Goal: Transaction & Acquisition: Purchase product/service

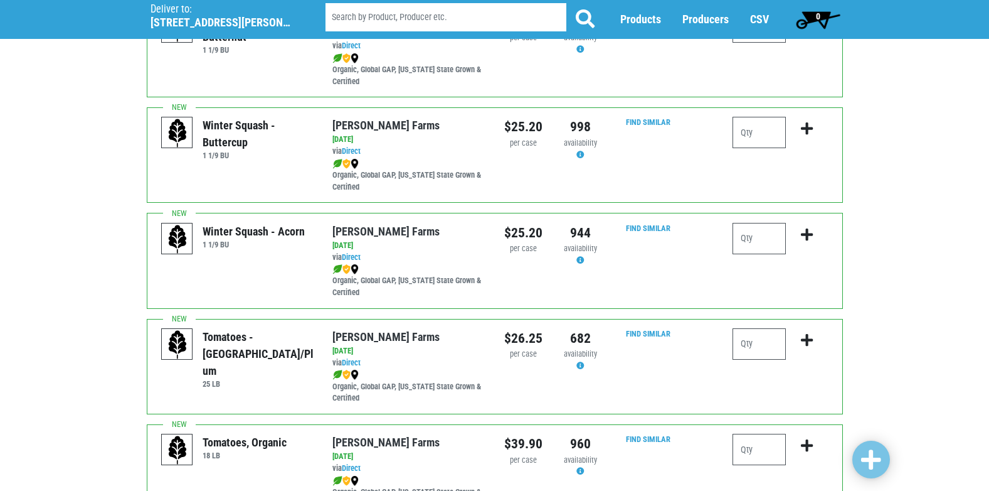
scroll to position [251, 0]
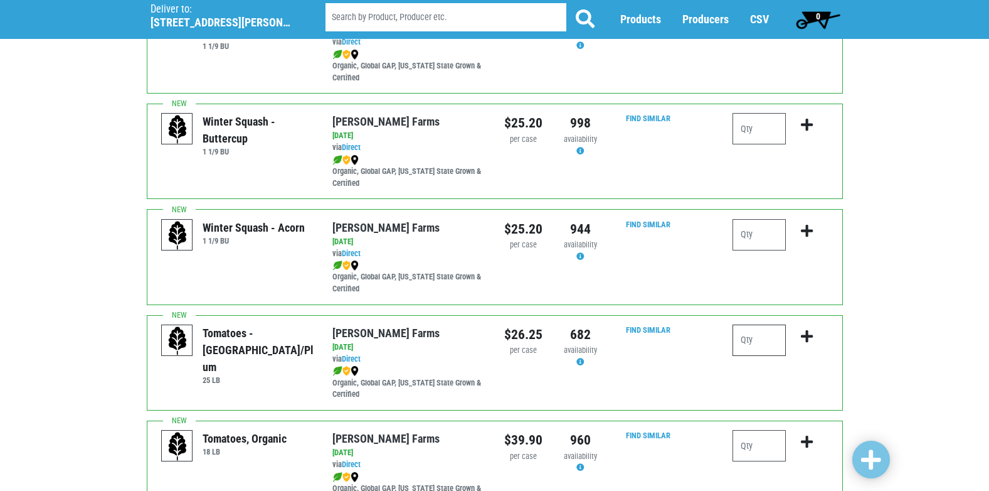
click at [756, 343] on input "number" at bounding box center [759, 339] width 53 height 31
type input "1"
click at [807, 335] on icon "submit" at bounding box center [807, 336] width 12 height 14
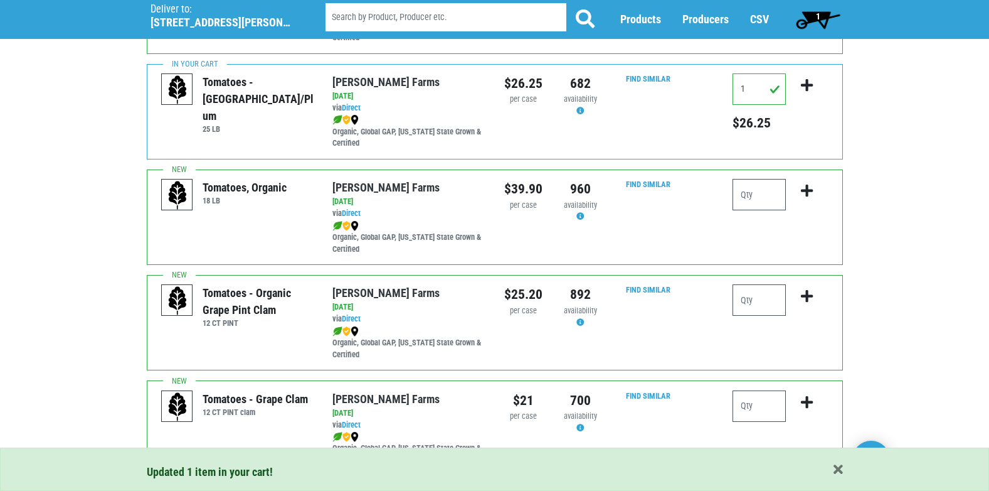
scroll to position [565, 0]
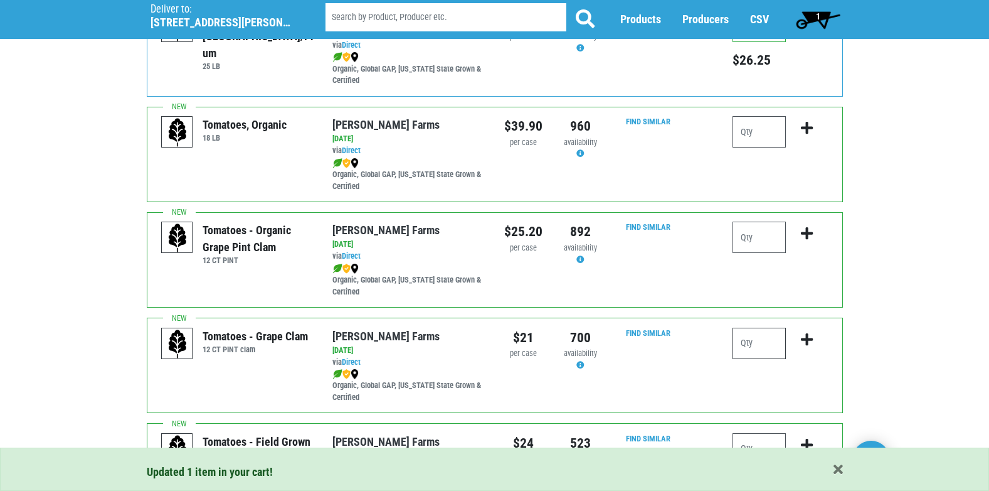
click at [742, 344] on input "number" at bounding box center [759, 343] width 53 height 31
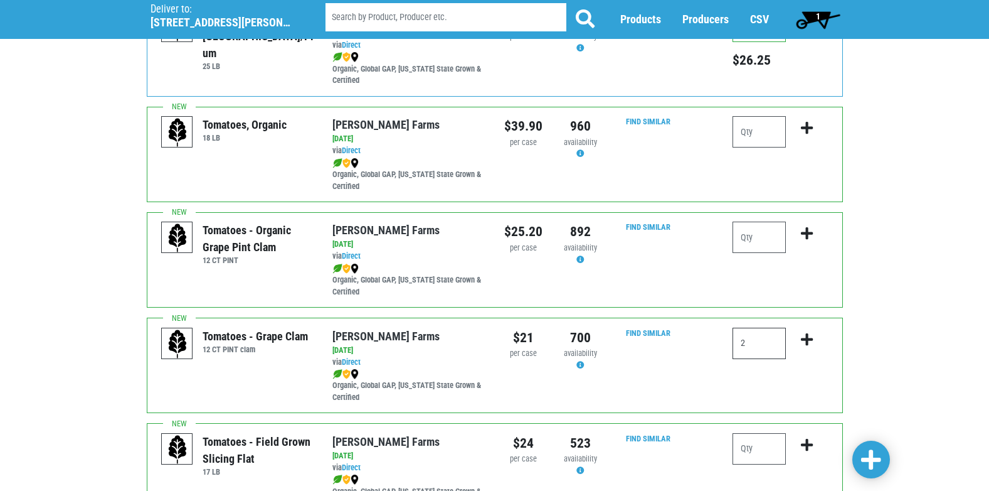
type input "2"
click at [809, 338] on icon "submit" at bounding box center [807, 340] width 12 height 14
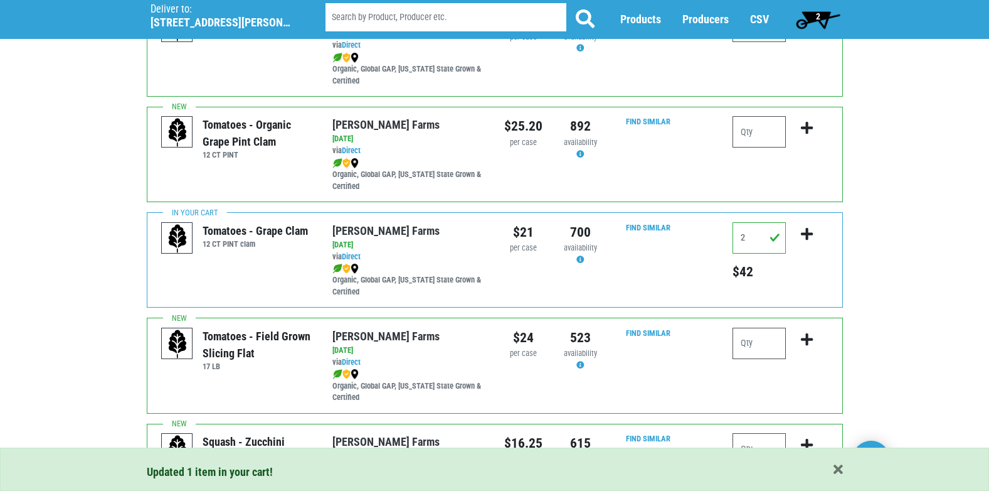
scroll to position [690, 0]
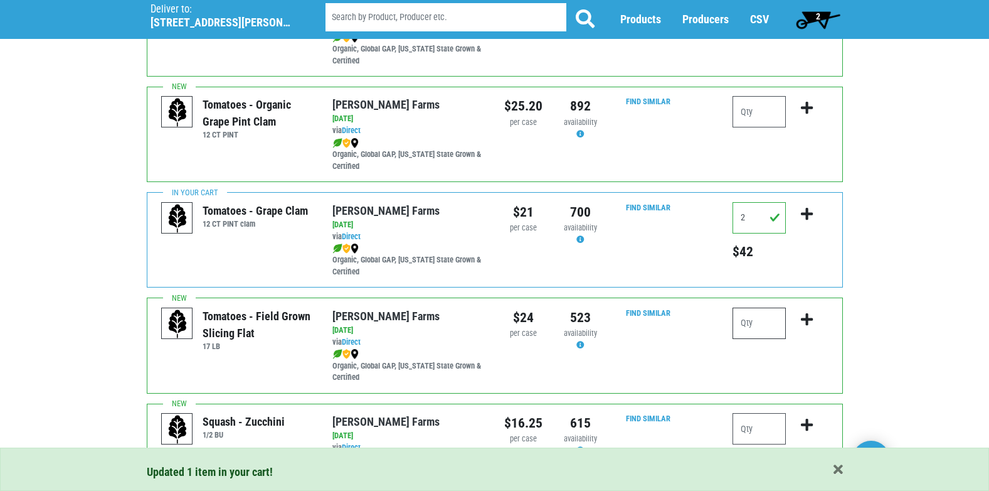
click at [756, 326] on input "number" at bounding box center [759, 322] width 53 height 31
type input "1"
click at [809, 319] on icon "submit" at bounding box center [807, 319] width 12 height 14
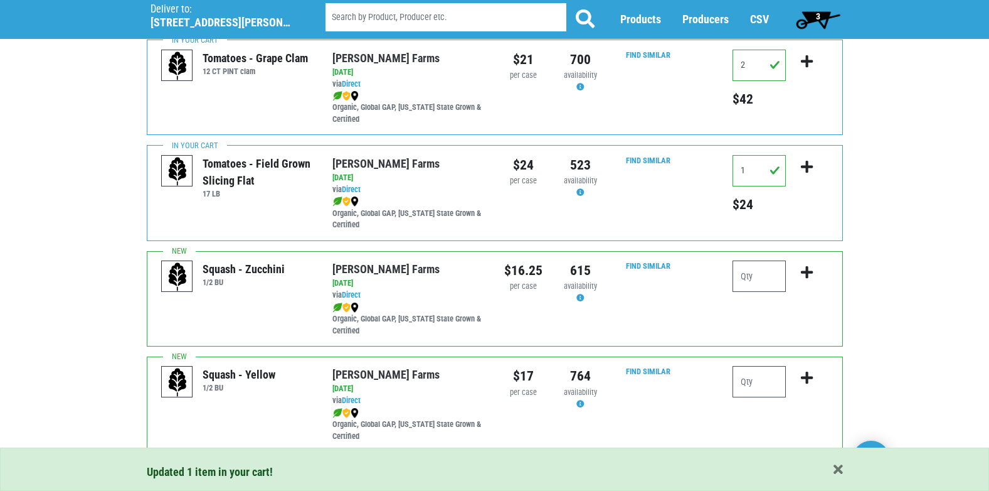
scroll to position [878, 0]
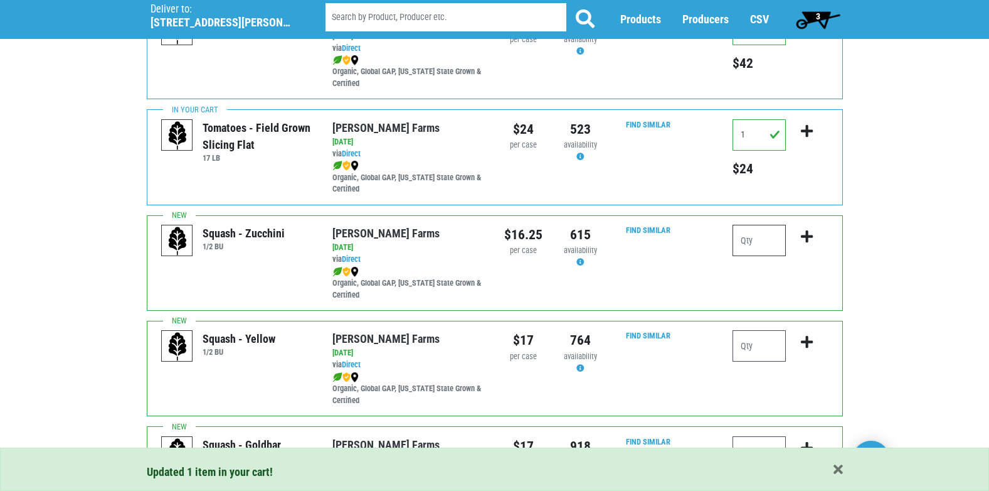
click at [768, 252] on input "number" at bounding box center [759, 240] width 53 height 31
type input "2"
click at [811, 237] on icon "submit" at bounding box center [807, 237] width 12 height 14
click at [765, 342] on input "number" at bounding box center [759, 345] width 53 height 31
type input "1"
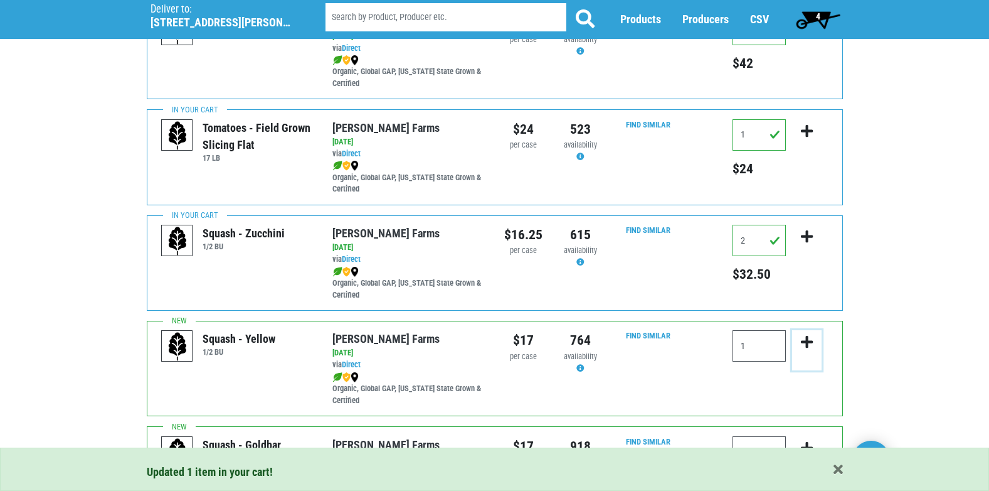
click at [808, 336] on icon "submit" at bounding box center [807, 342] width 12 height 14
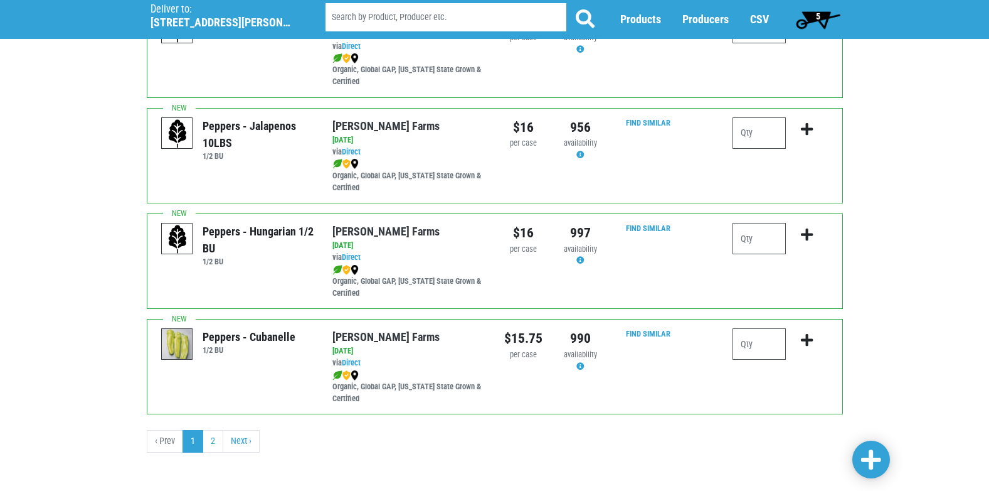
scroll to position [1833, 0]
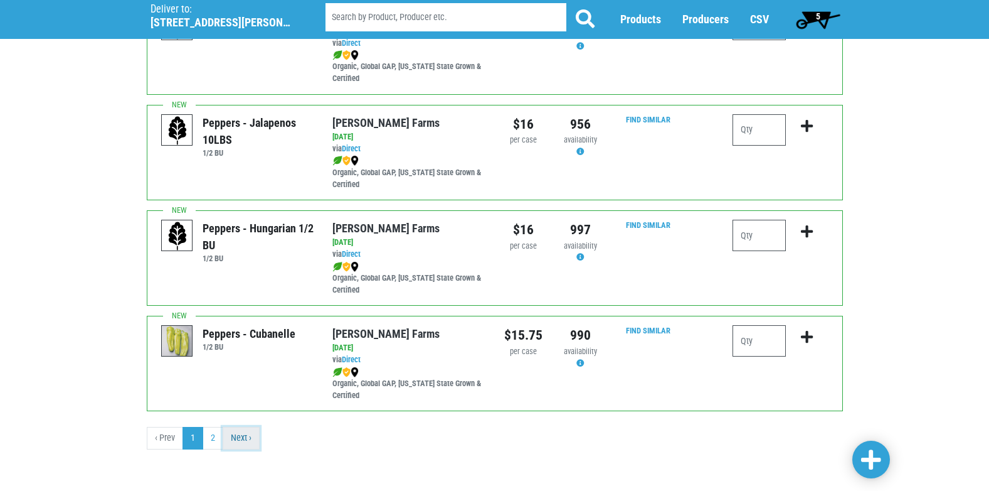
click at [244, 437] on link "Next ›" at bounding box center [241, 438] width 37 height 23
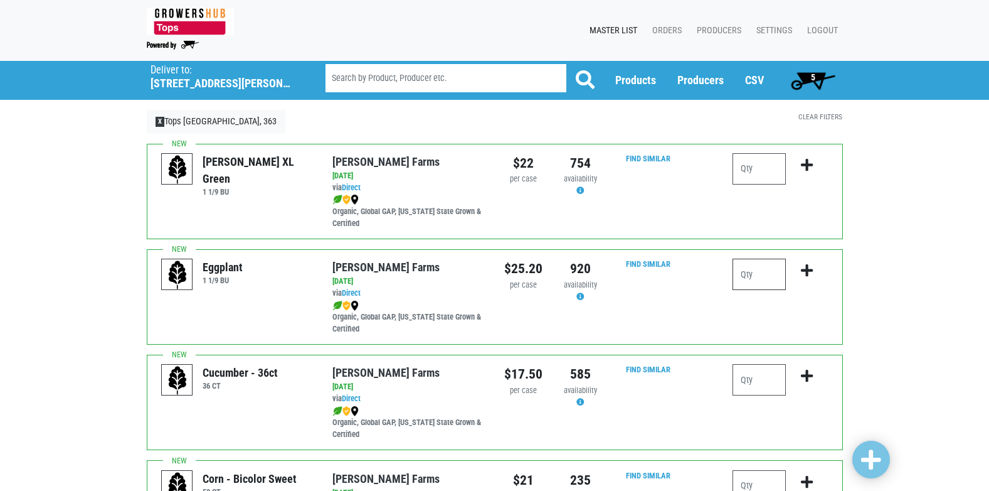
click at [745, 279] on input "number" at bounding box center [759, 273] width 53 height 31
type input "1"
click at [804, 271] on icon "submit" at bounding box center [807, 271] width 12 height 14
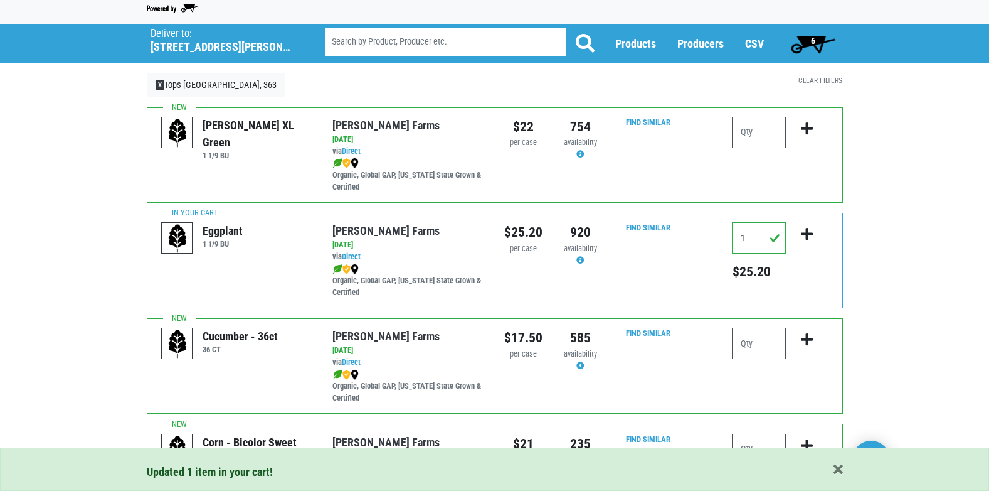
scroll to position [63, 0]
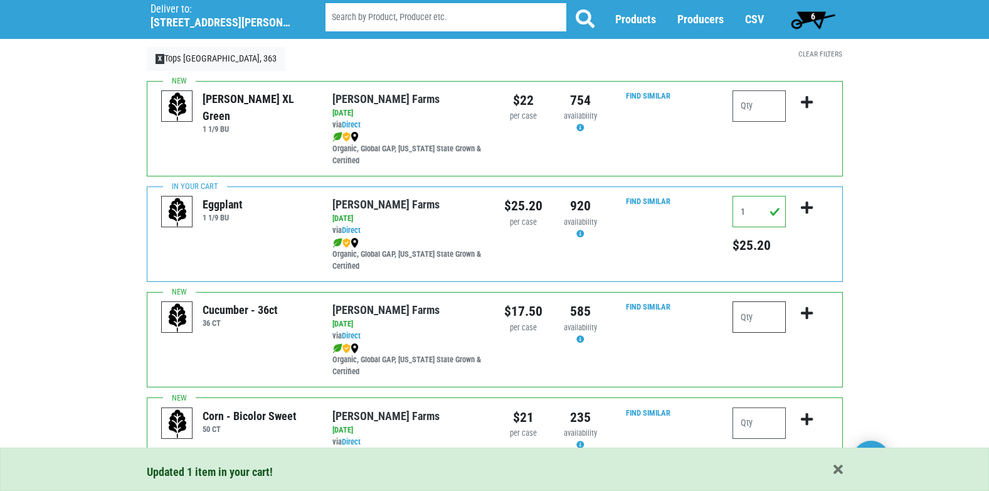
click at [757, 322] on input "number" at bounding box center [759, 316] width 53 height 31
type input "1"
click at [807, 314] on icon "submit" at bounding box center [807, 313] width 12 height 14
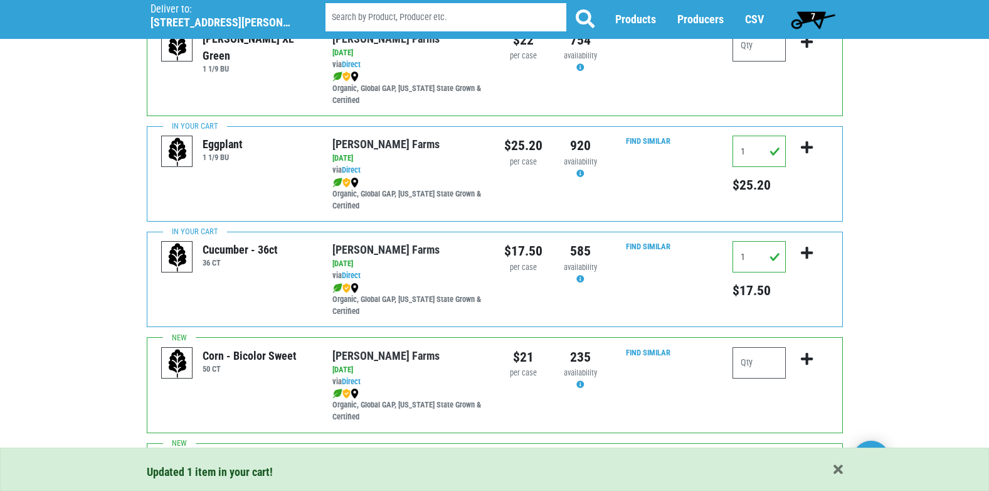
scroll to position [125, 0]
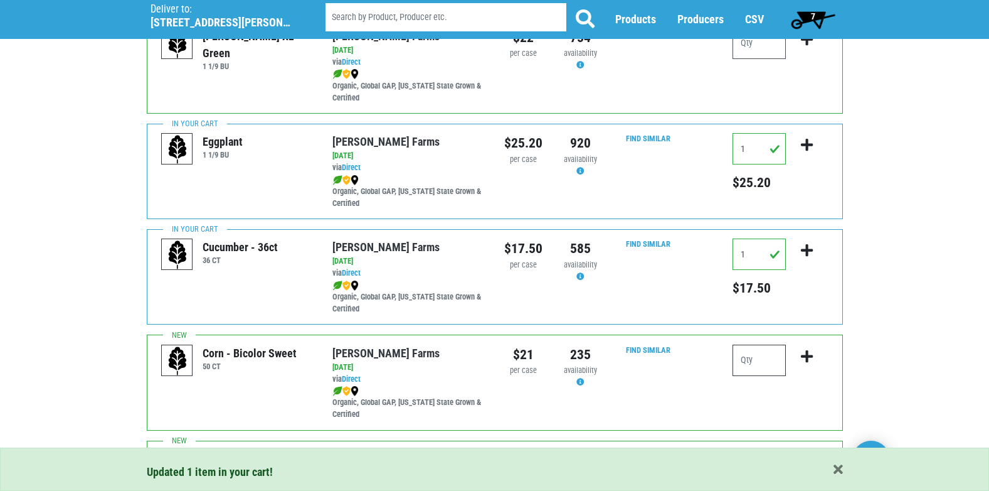
click at [769, 360] on input "number" at bounding box center [759, 359] width 53 height 31
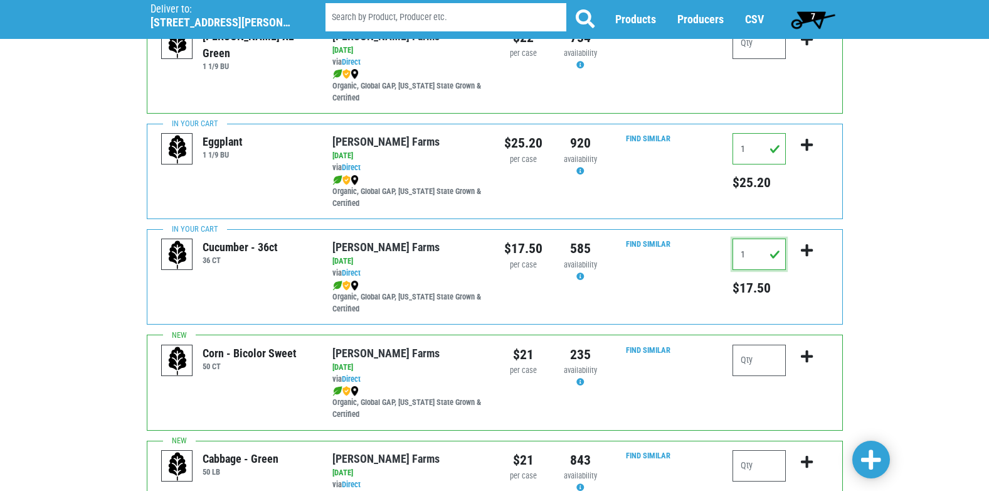
click at [754, 254] on input "1" at bounding box center [759, 253] width 53 height 31
type input "2"
click at [806, 250] on icon "submit" at bounding box center [807, 250] width 12 height 14
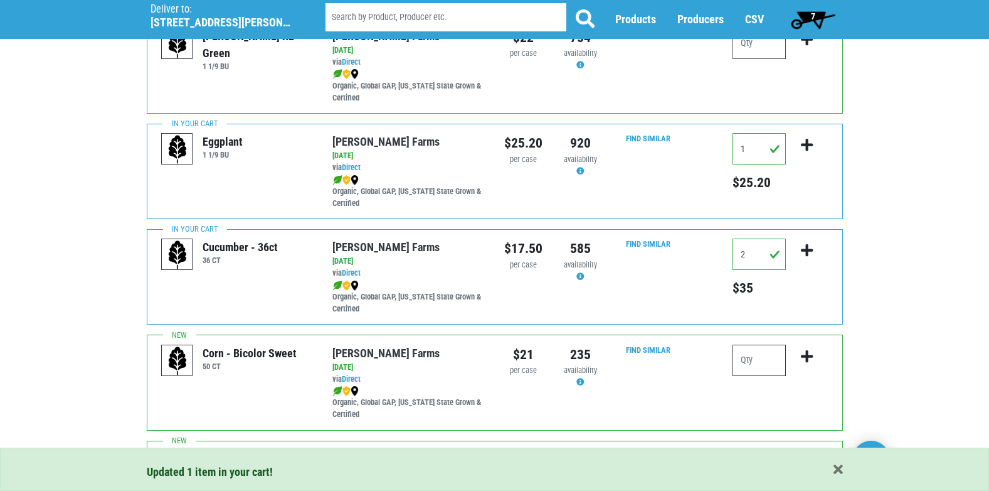
click at [781, 360] on input "number" at bounding box center [759, 359] width 53 height 31
type input "6"
click at [806, 354] on icon "submit" at bounding box center [807, 356] width 12 height 14
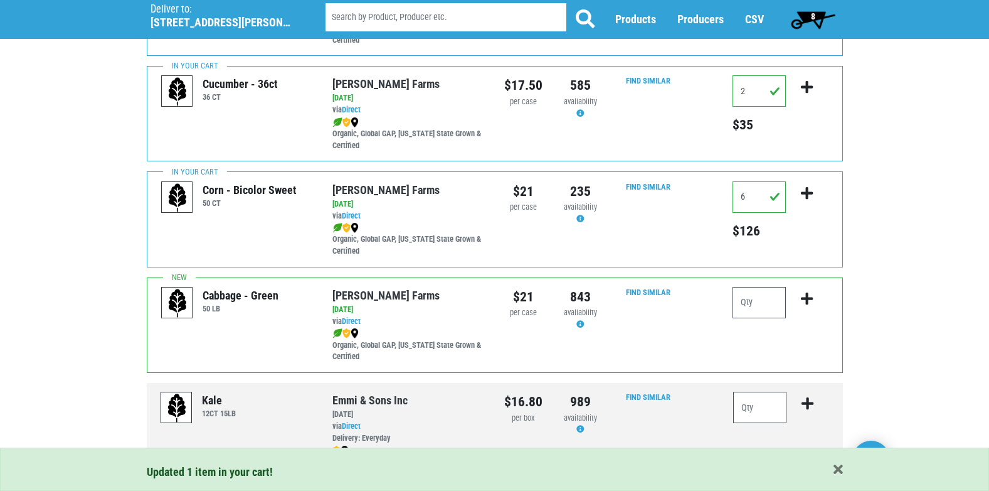
scroll to position [314, 0]
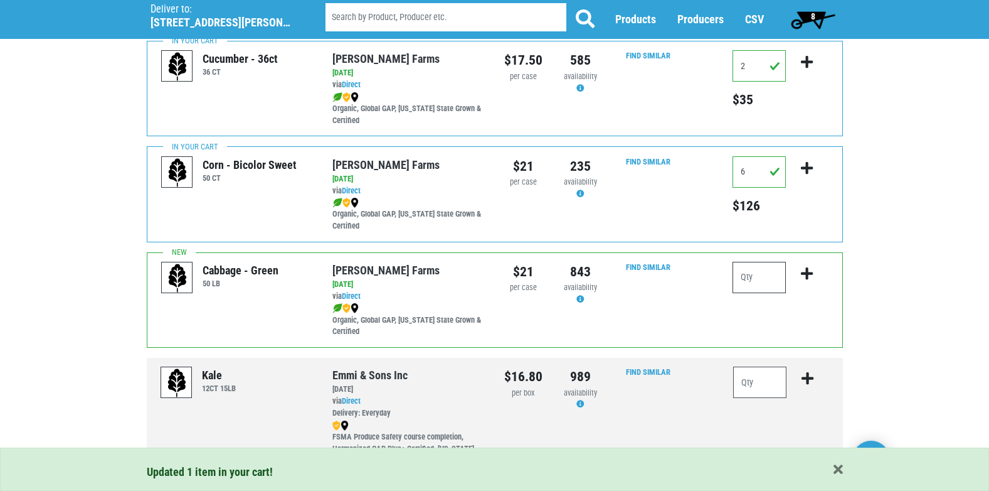
click at [751, 274] on input "number" at bounding box center [759, 277] width 53 height 31
type input "1"
click at [803, 269] on icon "submit" at bounding box center [807, 274] width 12 height 14
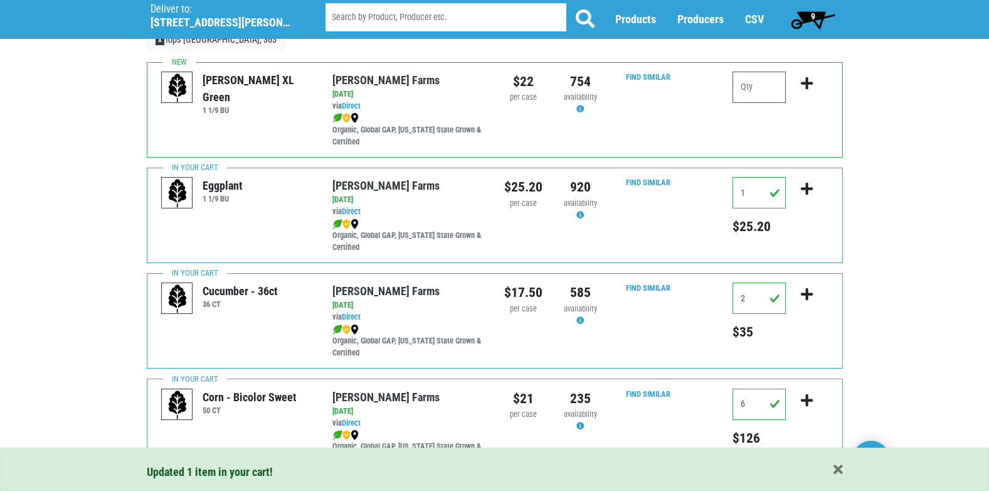
scroll to position [0, 0]
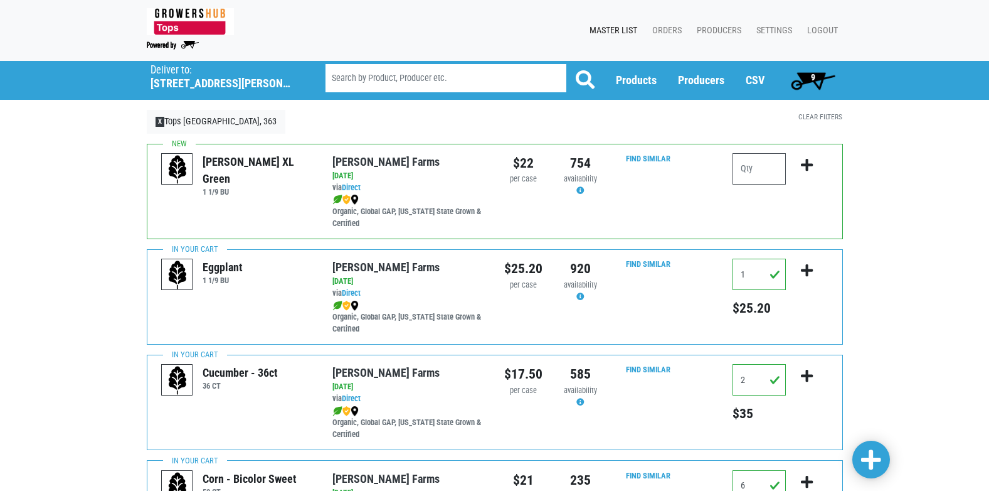
click at [816, 77] on span "9" at bounding box center [814, 80] width 56 height 25
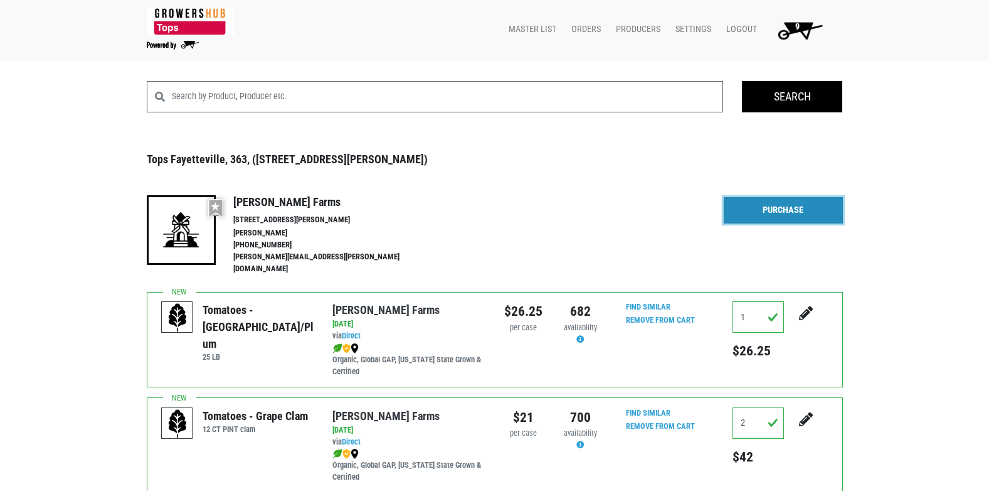
click at [800, 208] on link "Purchase" at bounding box center [783, 210] width 119 height 26
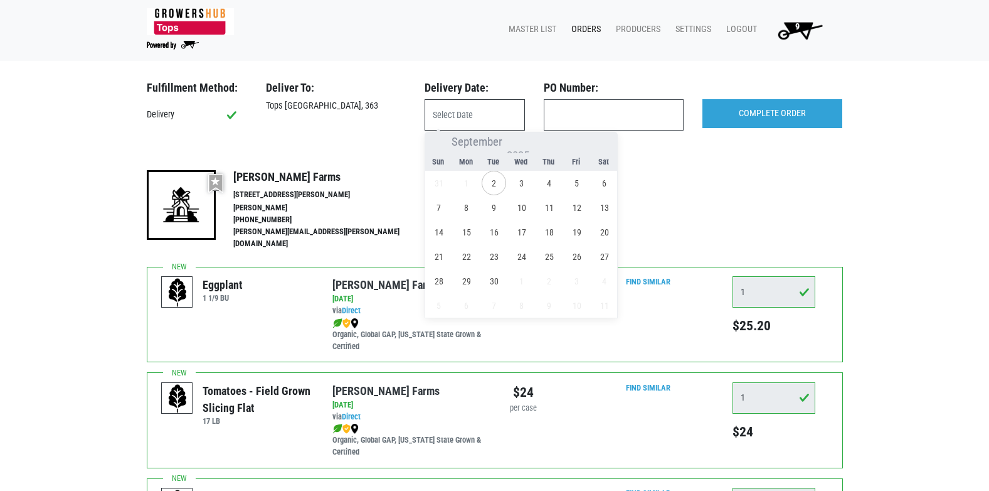
click at [459, 112] on input "text" at bounding box center [475, 114] width 100 height 31
click at [496, 184] on span "2" at bounding box center [494, 183] width 24 height 24
type input "[DATE]"
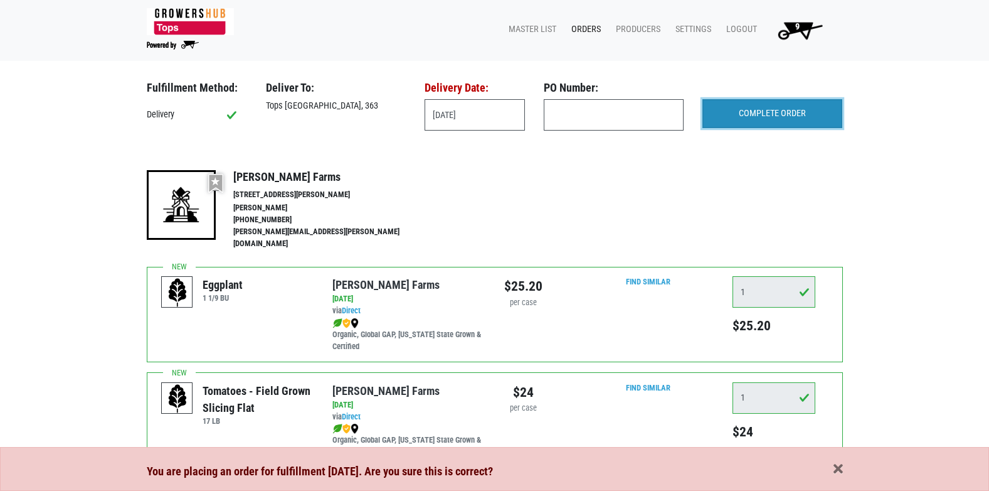
click at [792, 112] on input "COMPLETE ORDER" at bounding box center [773, 113] width 140 height 29
